Goal: Information Seeking & Learning: Learn about a topic

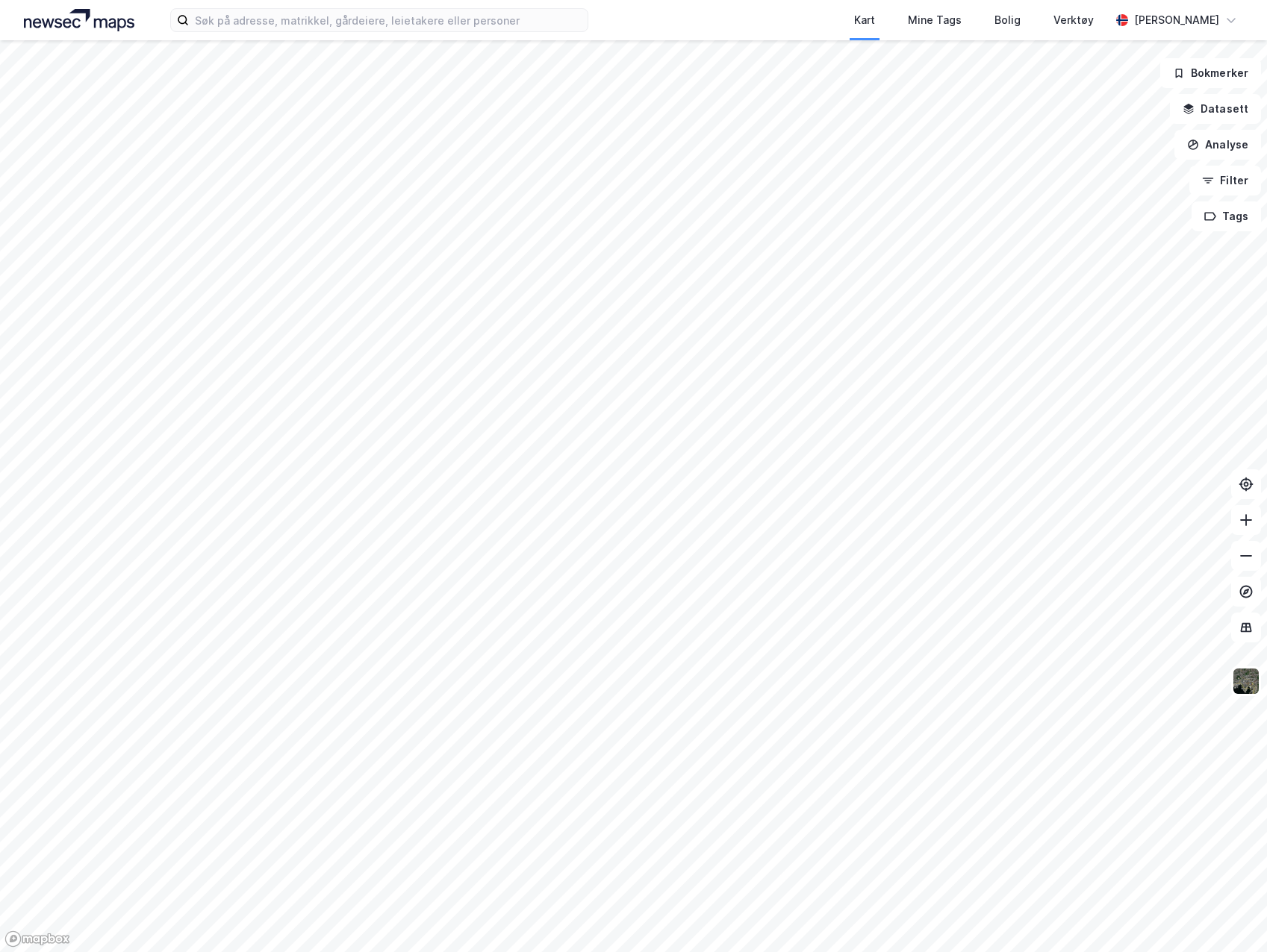
click at [298, 2] on div "Kart Mine Tags Bolig Verktøy [PERSON_NAME]" at bounding box center [633, 20] width 1267 height 40
click at [297, 9] on input at bounding box center [388, 20] width 398 height 22
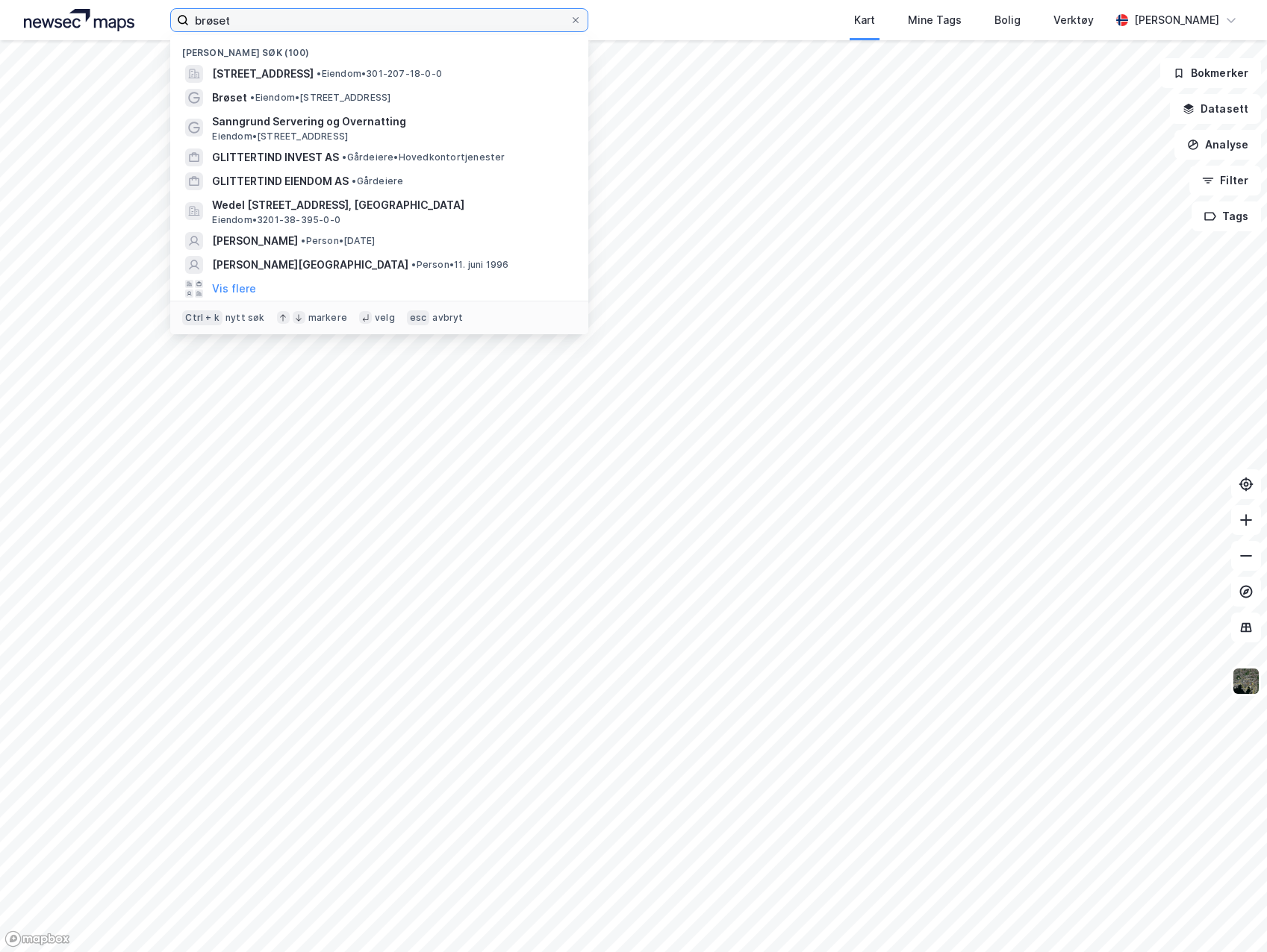
type input "brøset"
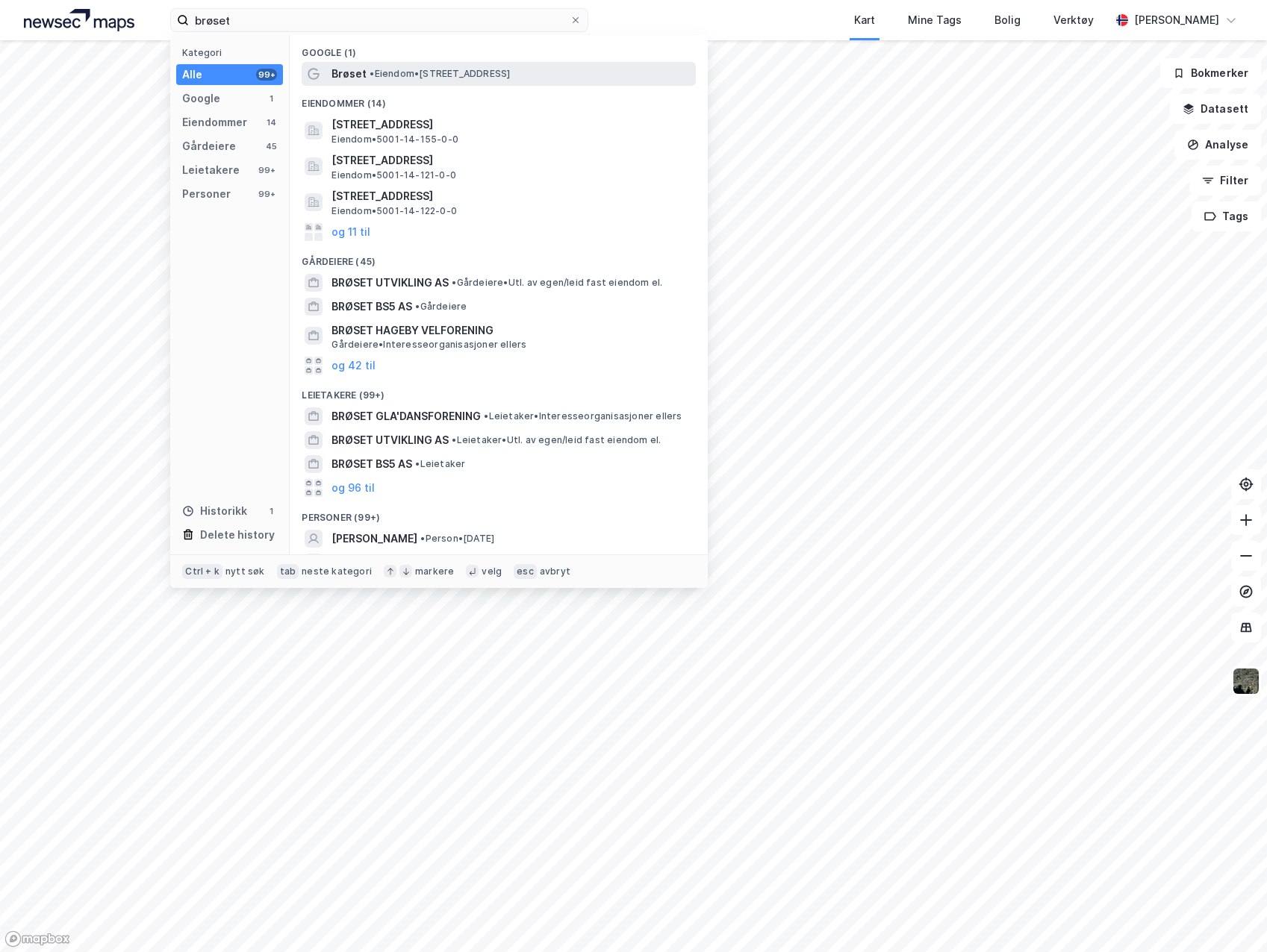
click at [593, 80] on div "Brøset • Eiendom • [STREET_ADDRESS]" at bounding box center [511, 73] width 361 height 18
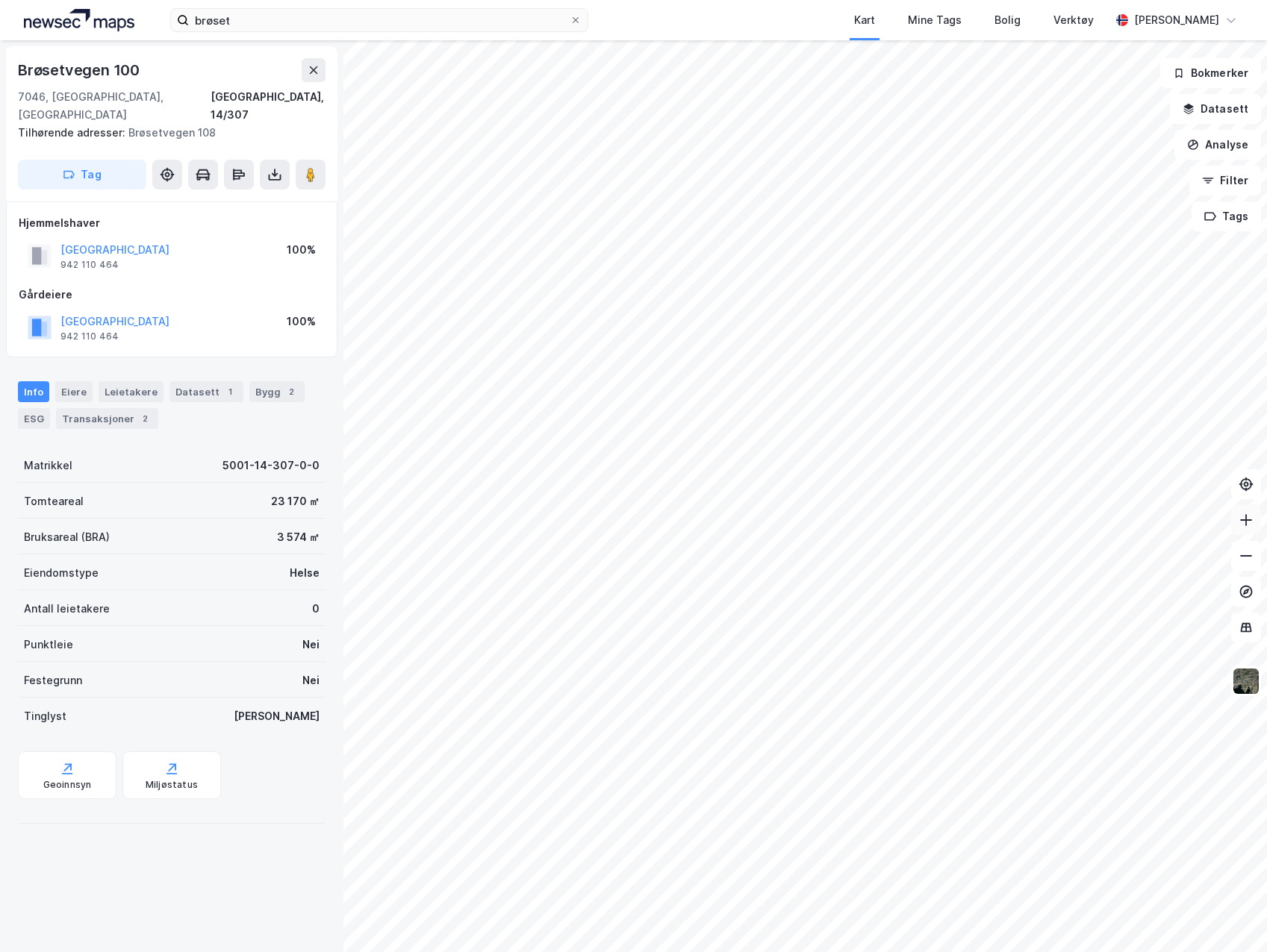
click at [1245, 517] on icon at bounding box center [1246, 520] width 15 height 15
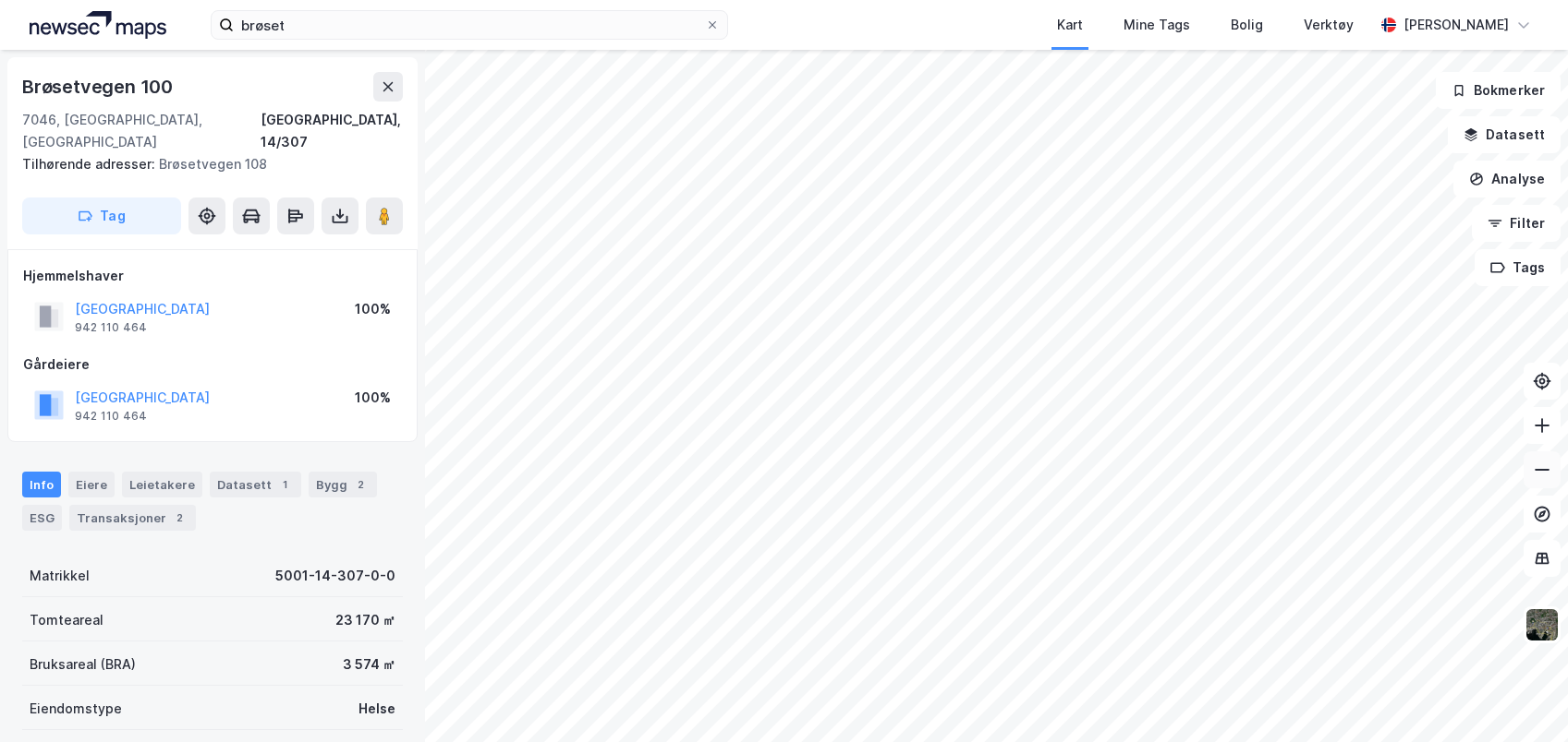
click at [1559, 479] on button at bounding box center [1543, 470] width 37 height 37
click at [687, 441] on div "Brøsetvegen 100 7046, [GEOGRAPHIC_DATA], [GEOGRAPHIC_DATA] [GEOGRAPHIC_DATA], 1…" at bounding box center [784, 396] width 1568 height 692
click at [729, 454] on div "Brøsetvegen 100 7046, [GEOGRAPHIC_DATA], [GEOGRAPHIC_DATA] [GEOGRAPHIC_DATA], 1…" at bounding box center [784, 396] width 1568 height 692
click at [375, 197] on button at bounding box center [384, 216] width 37 height 37
